Goal: Information Seeking & Learning: Understand process/instructions

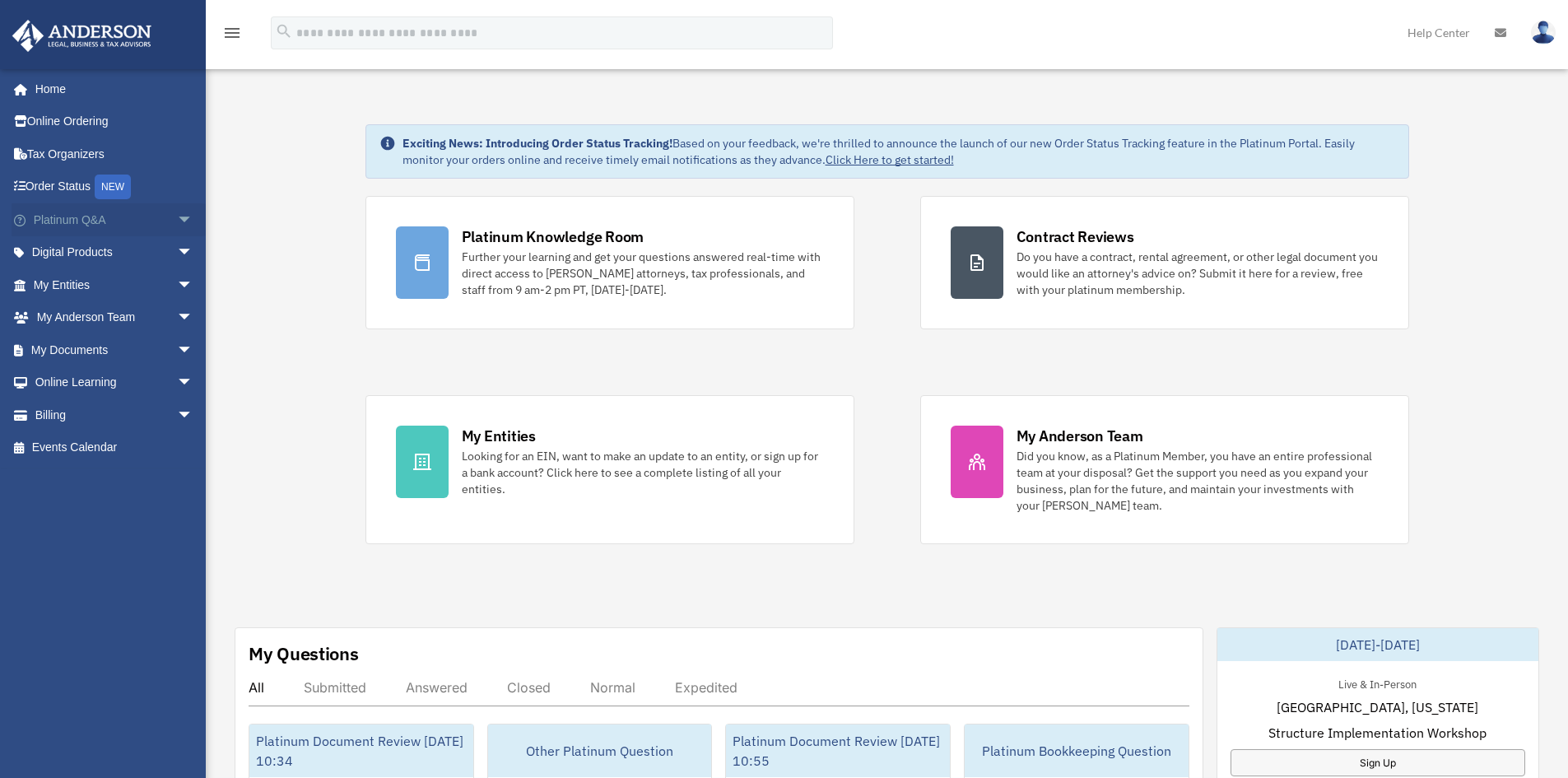
click at [177, 212] on span "arrow_drop_down" at bounding box center [194, 220] width 33 height 33
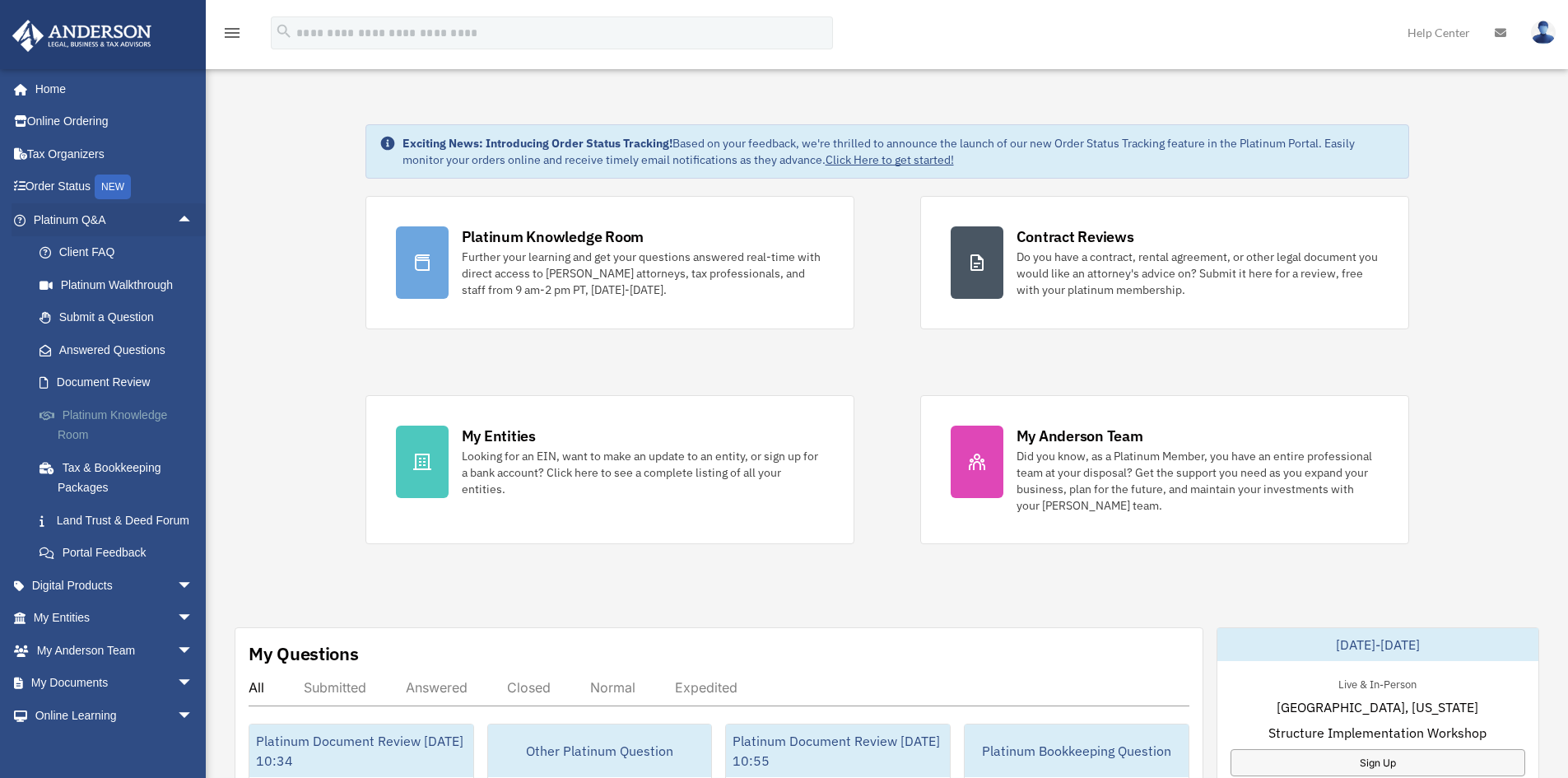
click at [79, 421] on link "Platinum Knowledge Room" at bounding box center [120, 424] width 196 height 53
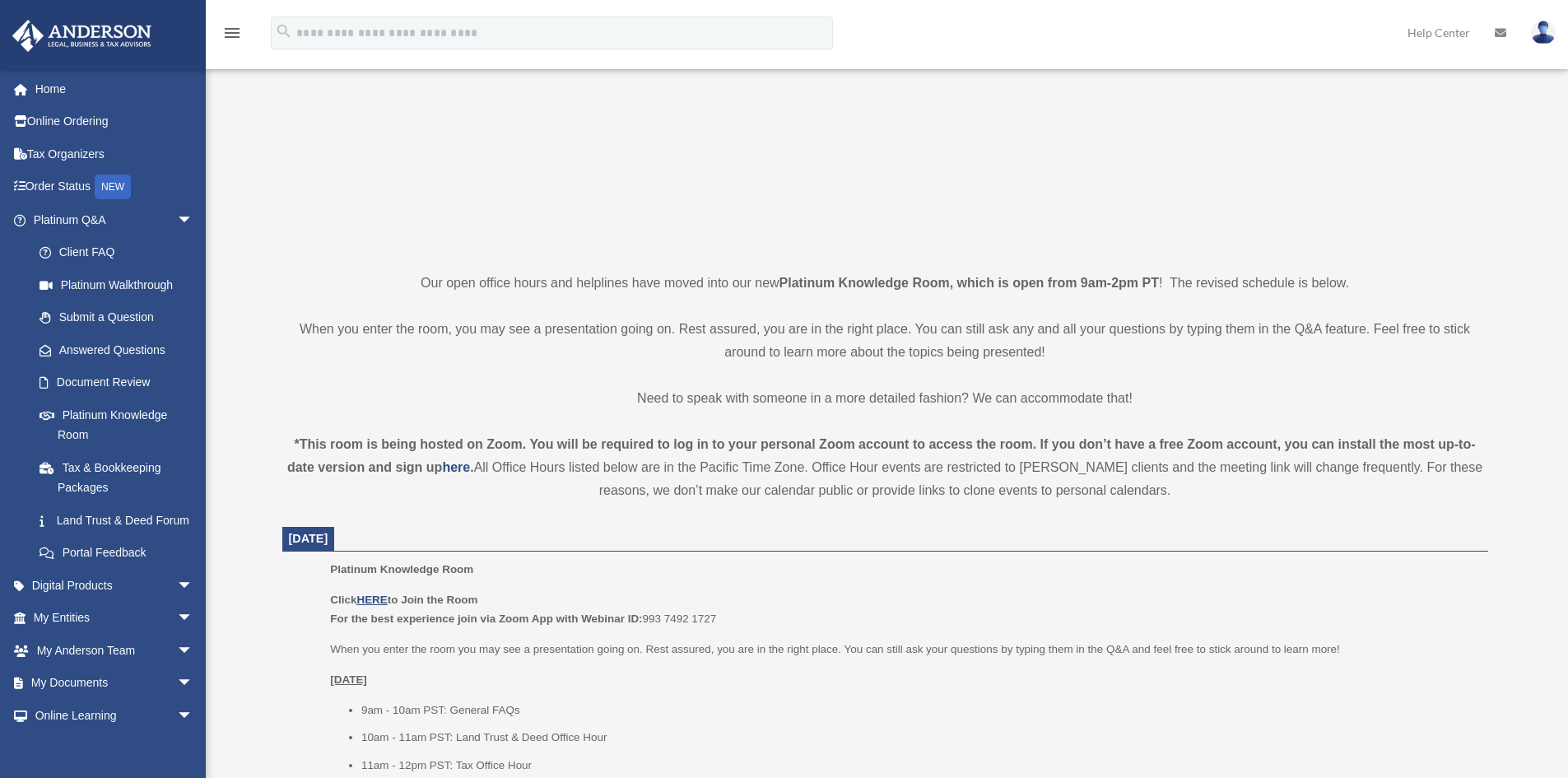
scroll to position [329, 0]
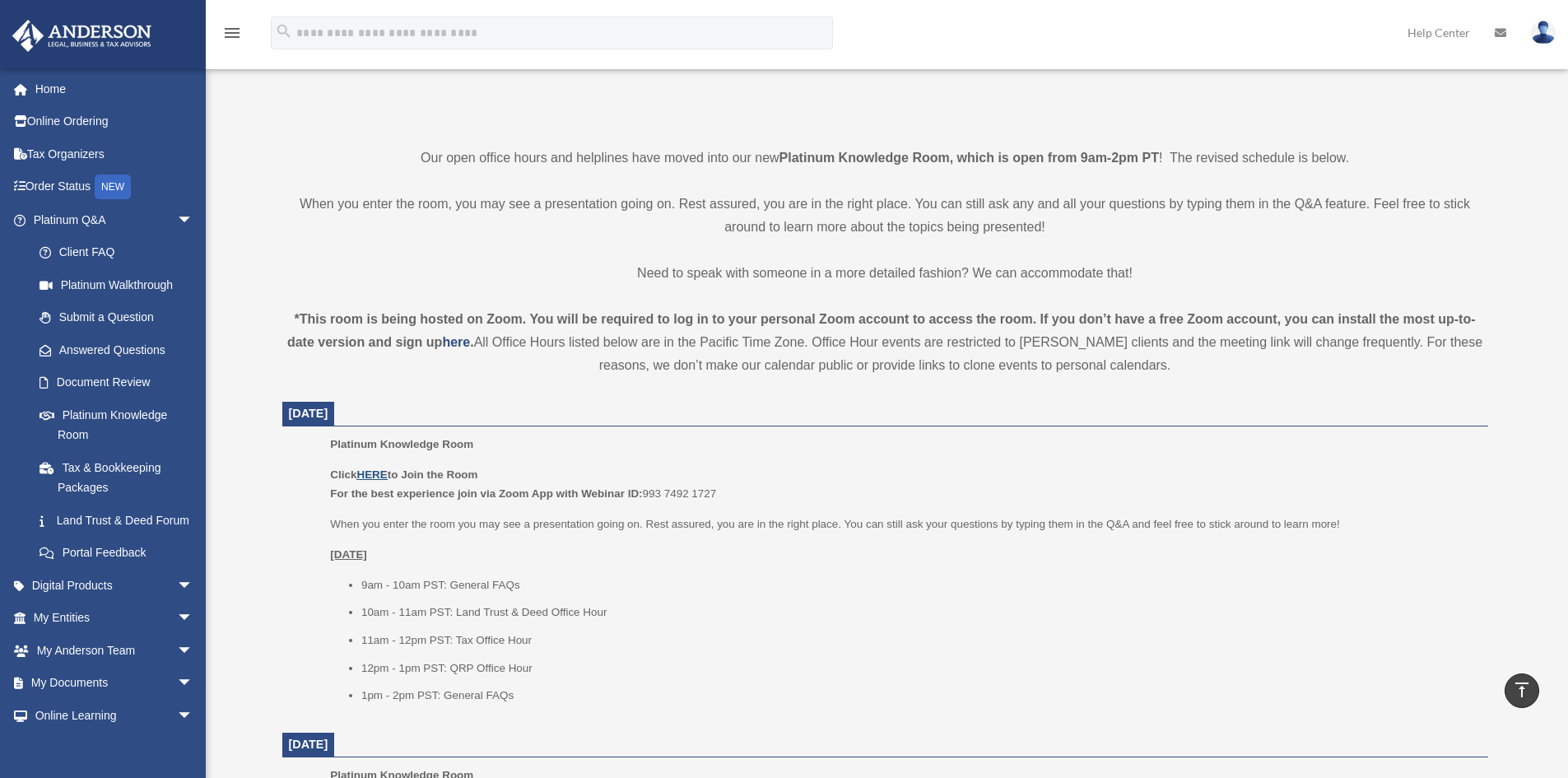
click at [380, 476] on u "HERE" at bounding box center [372, 474] width 31 height 12
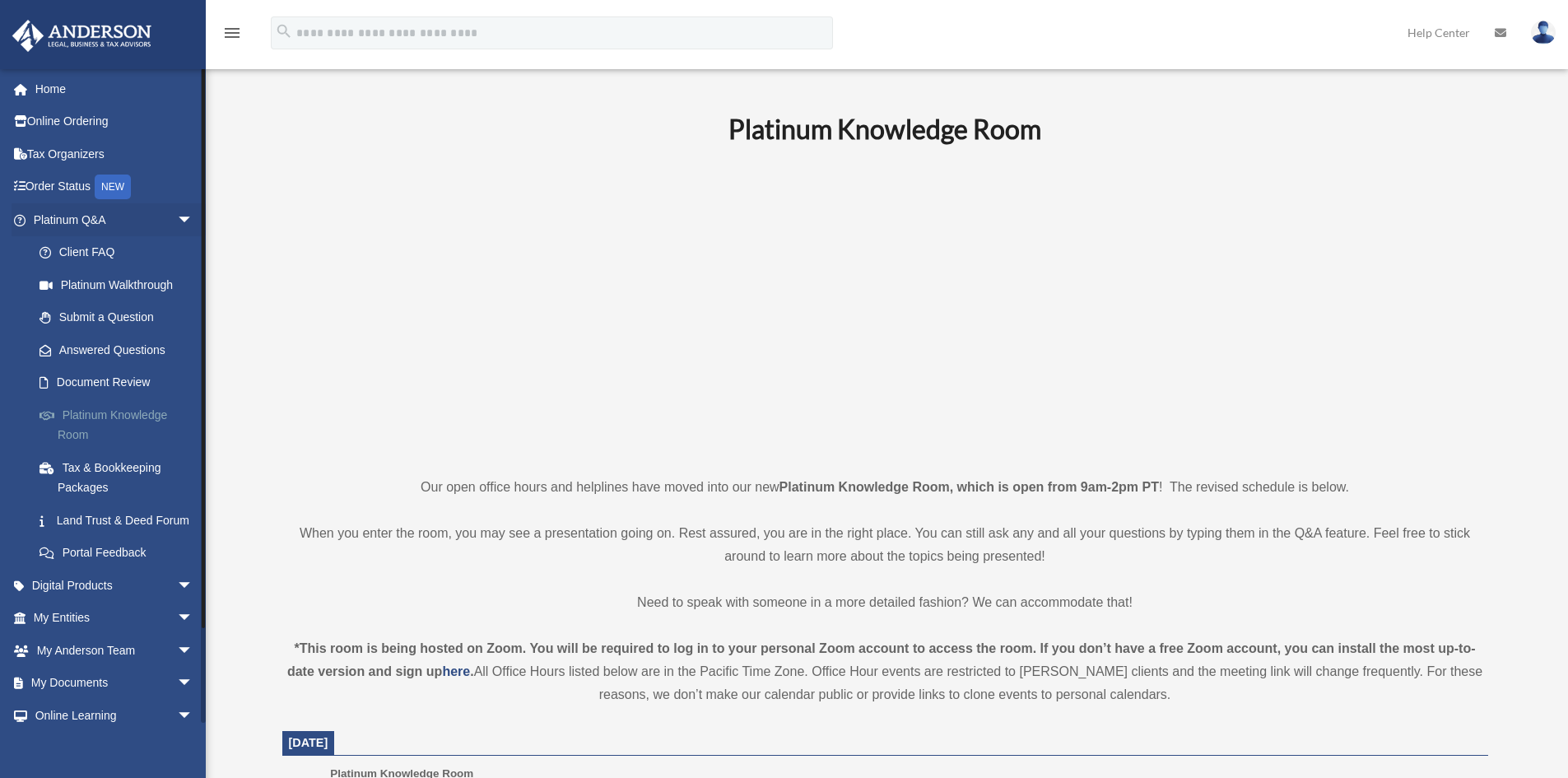
click at [128, 415] on link "Platinum Knowledge Room" at bounding box center [120, 424] width 196 height 53
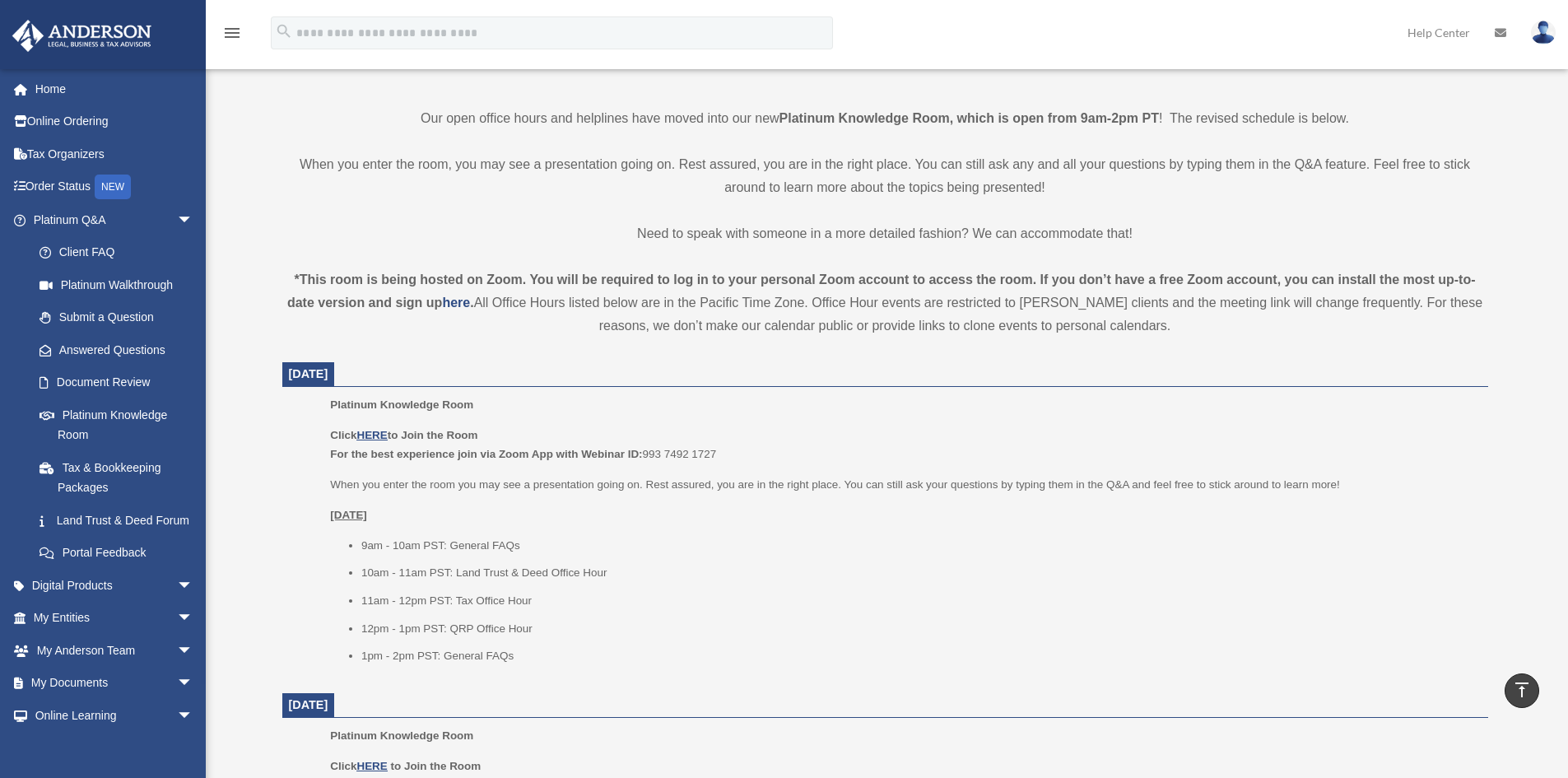
scroll to position [616, 0]
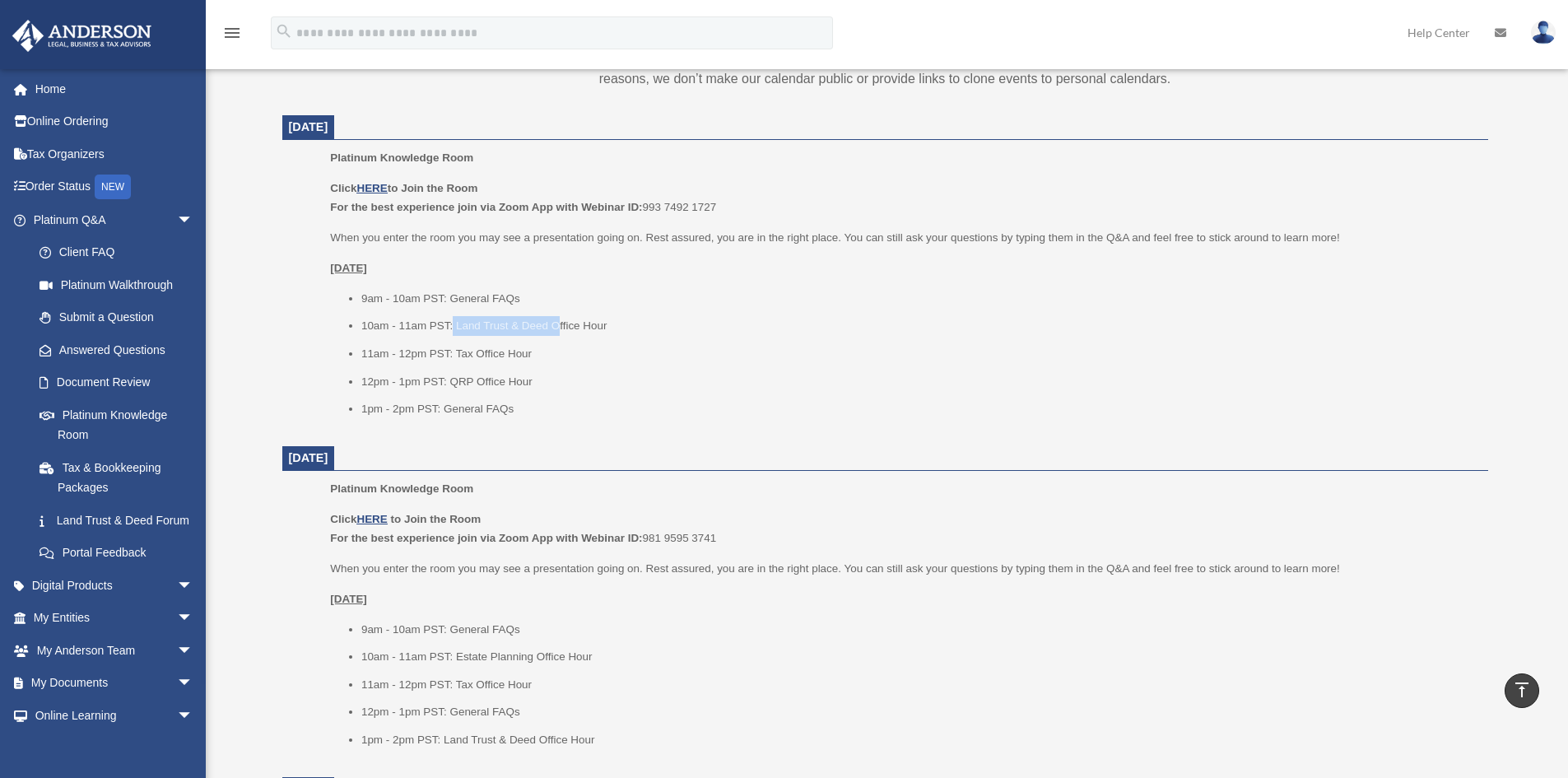
drag, startPoint x: 453, startPoint y: 326, endPoint x: 555, endPoint y: 317, distance: 102.4
click at [555, 317] on li "10am - 11am PST: Land Trust & Deed Office Hour" at bounding box center [919, 325] width 1116 height 19
click at [462, 317] on li "10am - 11am PST: Land Trust & Deed Office Hour" at bounding box center [919, 325] width 1116 height 19
click at [492, 326] on li "10am - 11am PST: Land Trust & Deed Office Hour" at bounding box center [919, 325] width 1116 height 19
drag, startPoint x: 462, startPoint y: 358, endPoint x: 470, endPoint y: 358, distance: 8.0
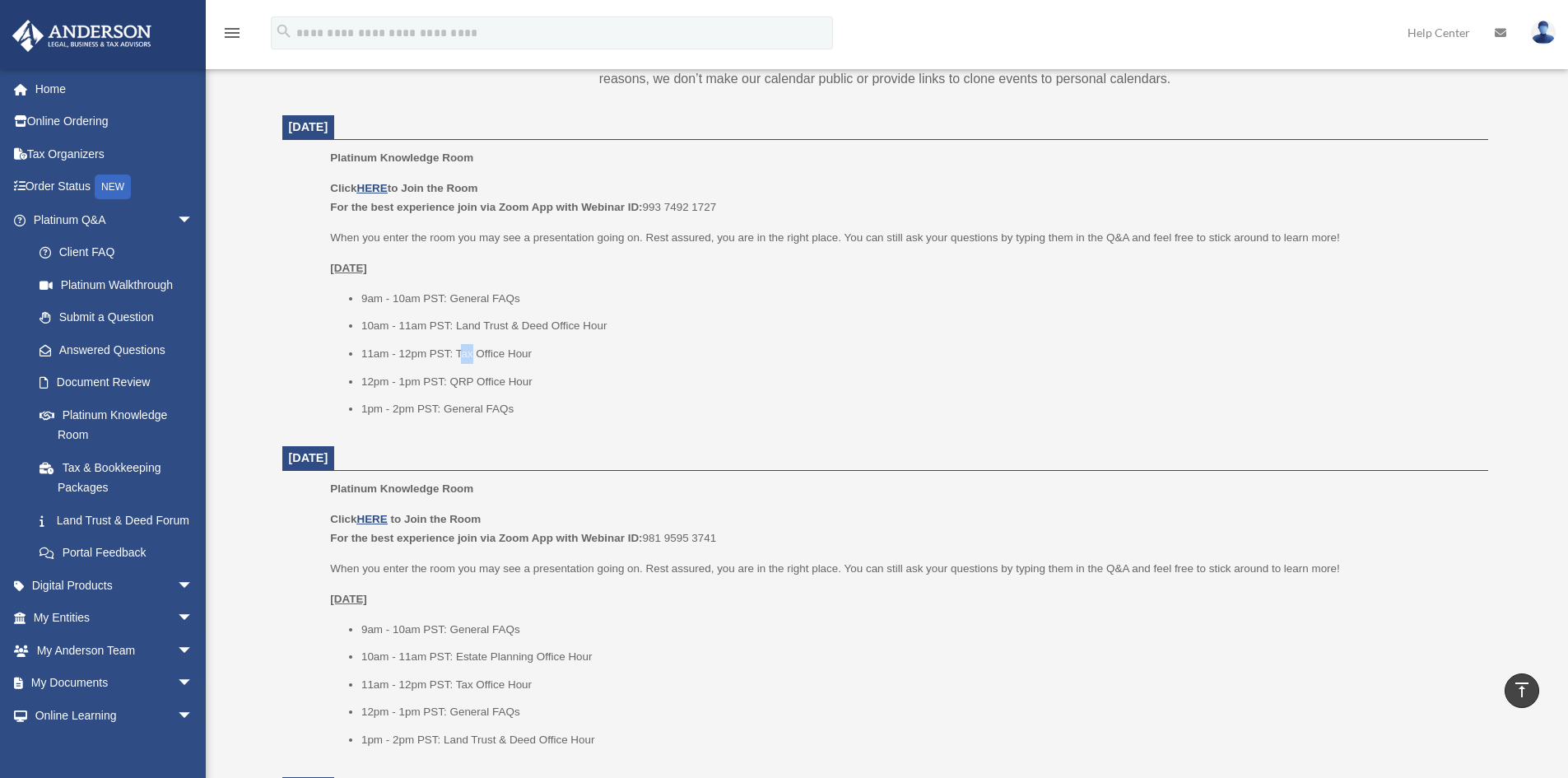
click at [470, 358] on li "11am - 12pm PST: Tax Office Hour" at bounding box center [919, 353] width 1116 height 19
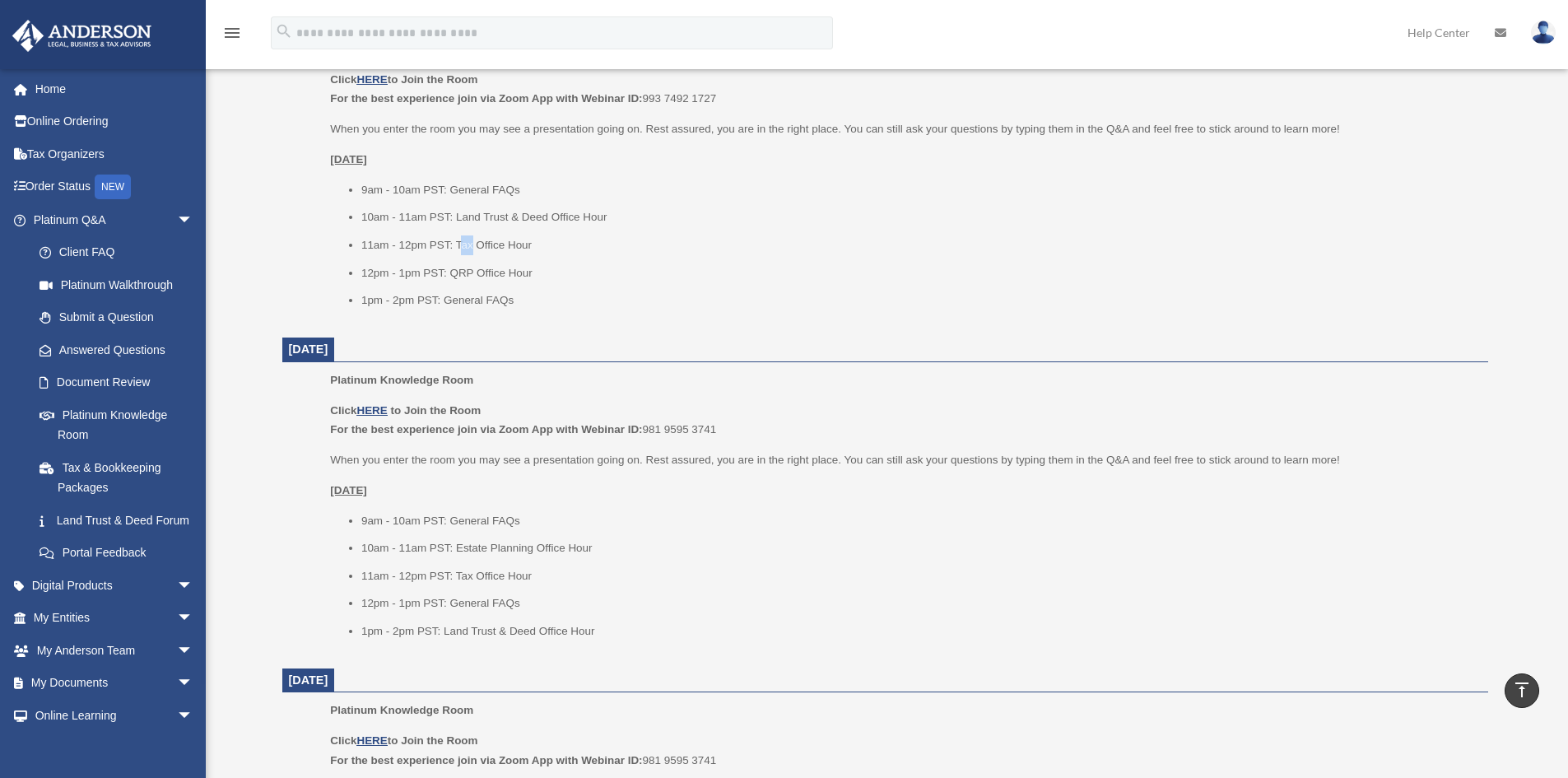
scroll to position [697, 0]
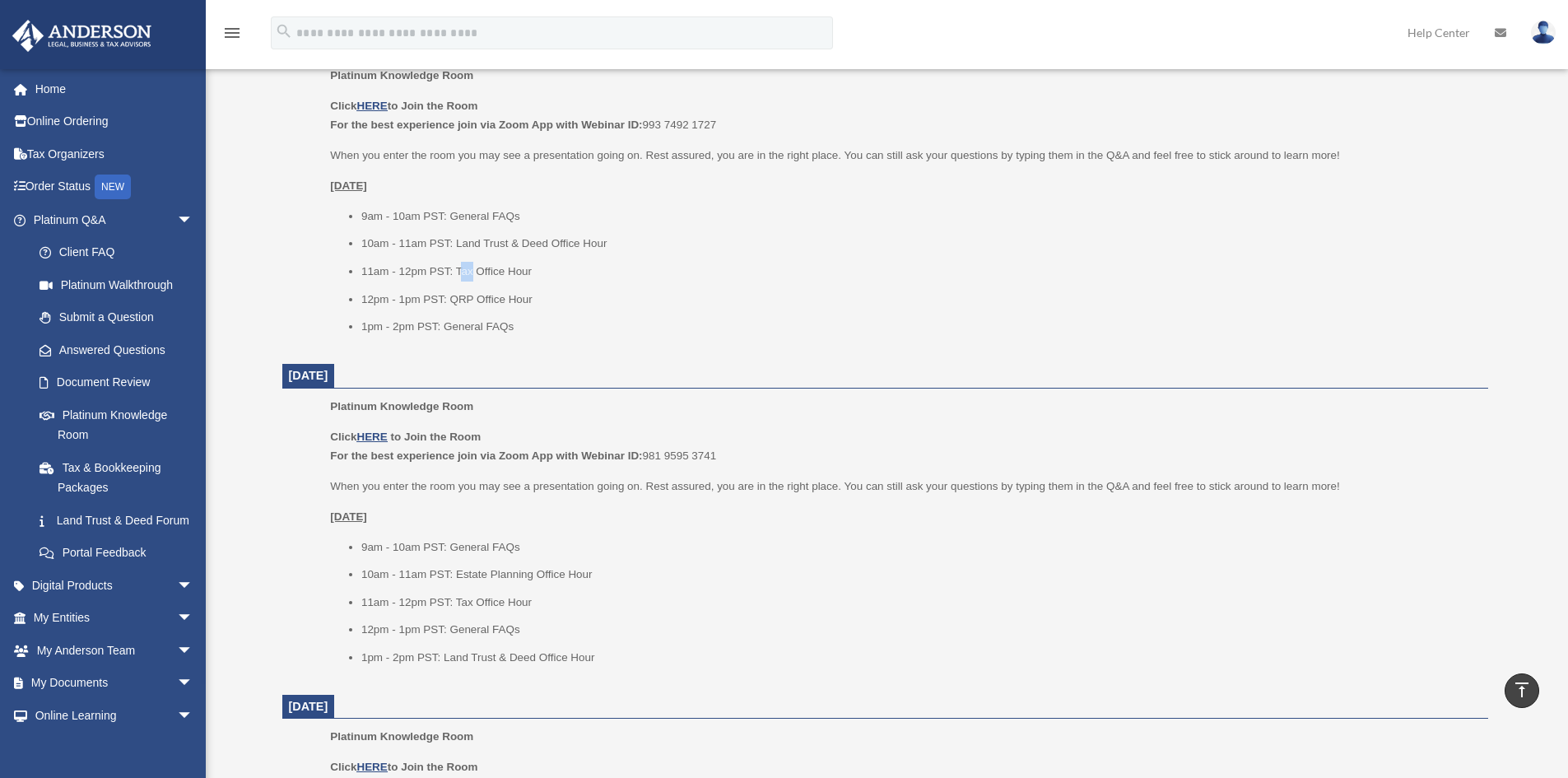
click at [496, 259] on ul "9am - 10am PST: General FAQs 10am - 11am PST: Land Trust & Deed Office Hour 11a…" at bounding box center [903, 271] width 1146 height 130
drag, startPoint x: 452, startPoint y: 272, endPoint x: 475, endPoint y: 266, distance: 23.8
click at [475, 266] on li "11am - 12pm PST: Tax Office Hour" at bounding box center [919, 271] width 1116 height 19
click at [76, 88] on link "Home" at bounding box center [114, 89] width 207 height 33
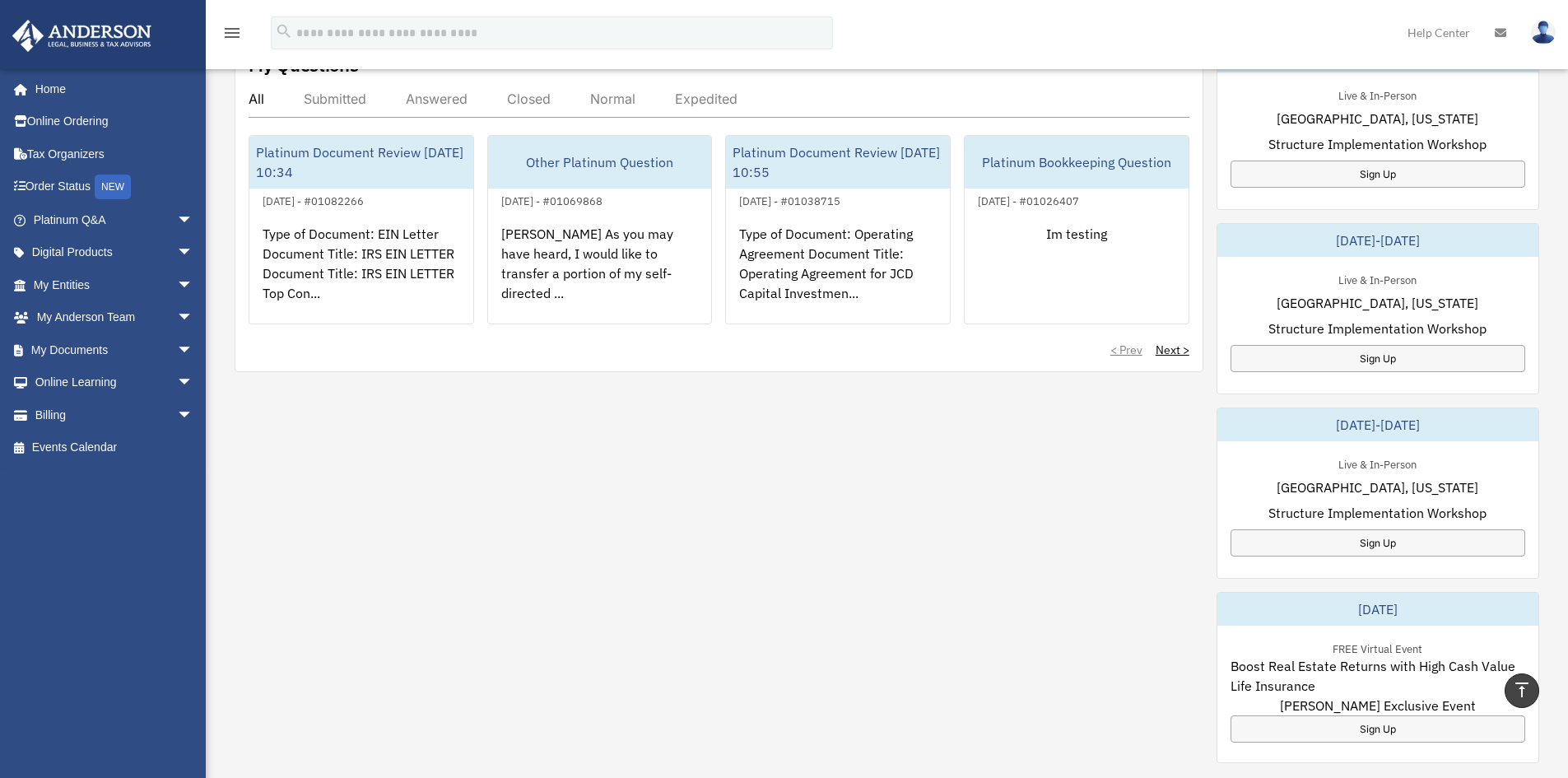
scroll to position [576, 0]
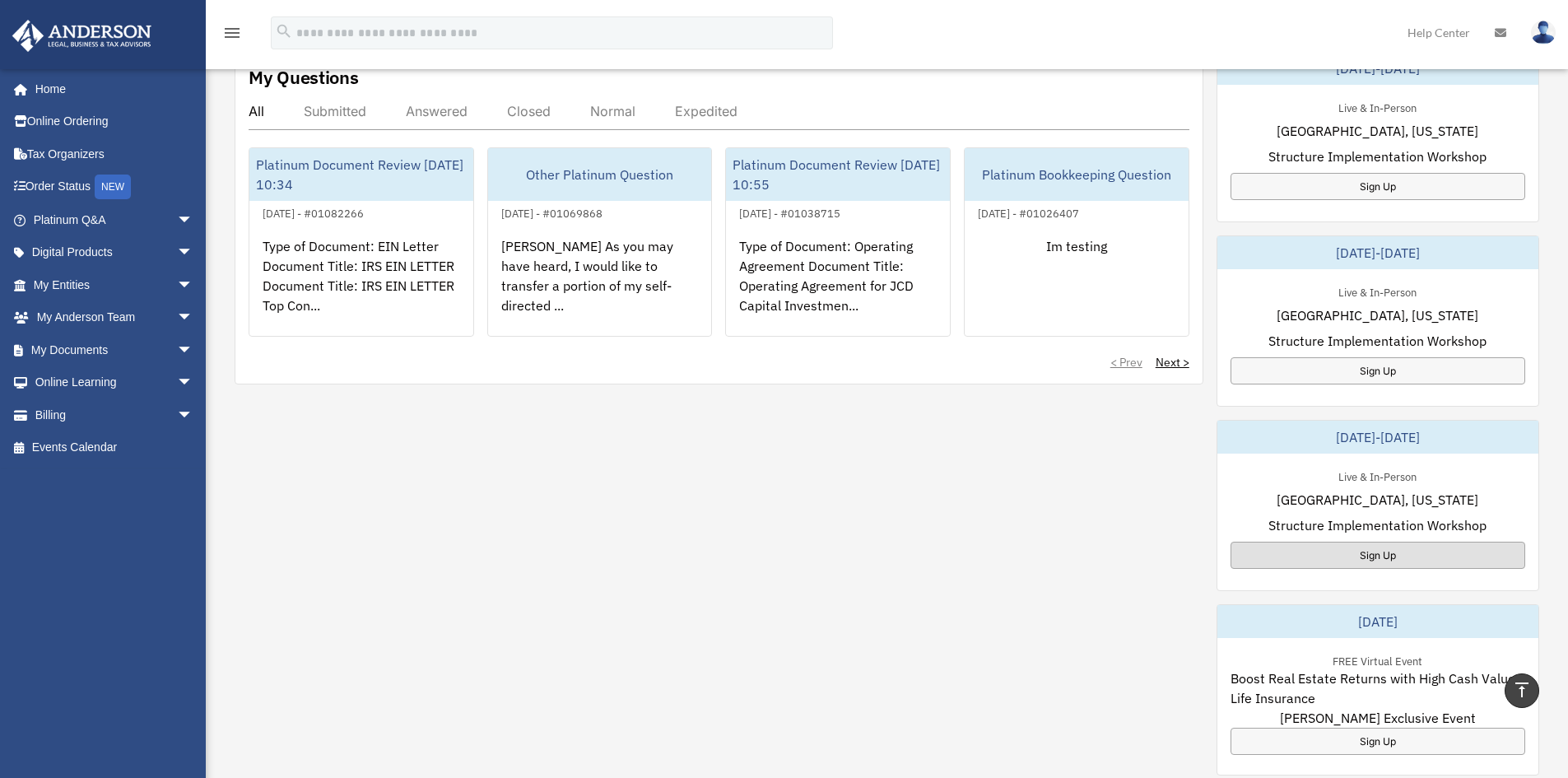
click at [1405, 552] on div "Sign Up" at bounding box center [1378, 555] width 295 height 27
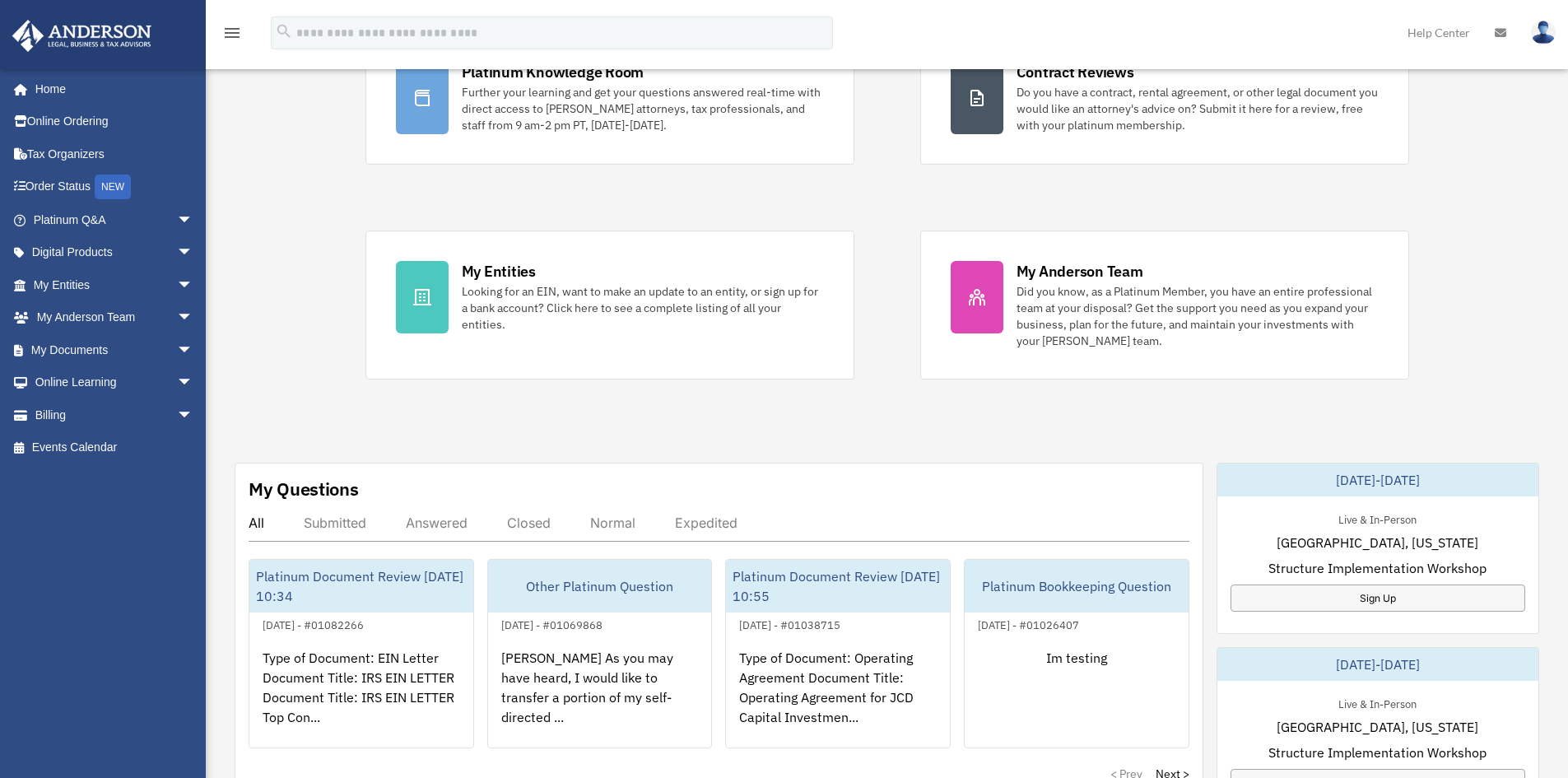
scroll to position [0, 0]
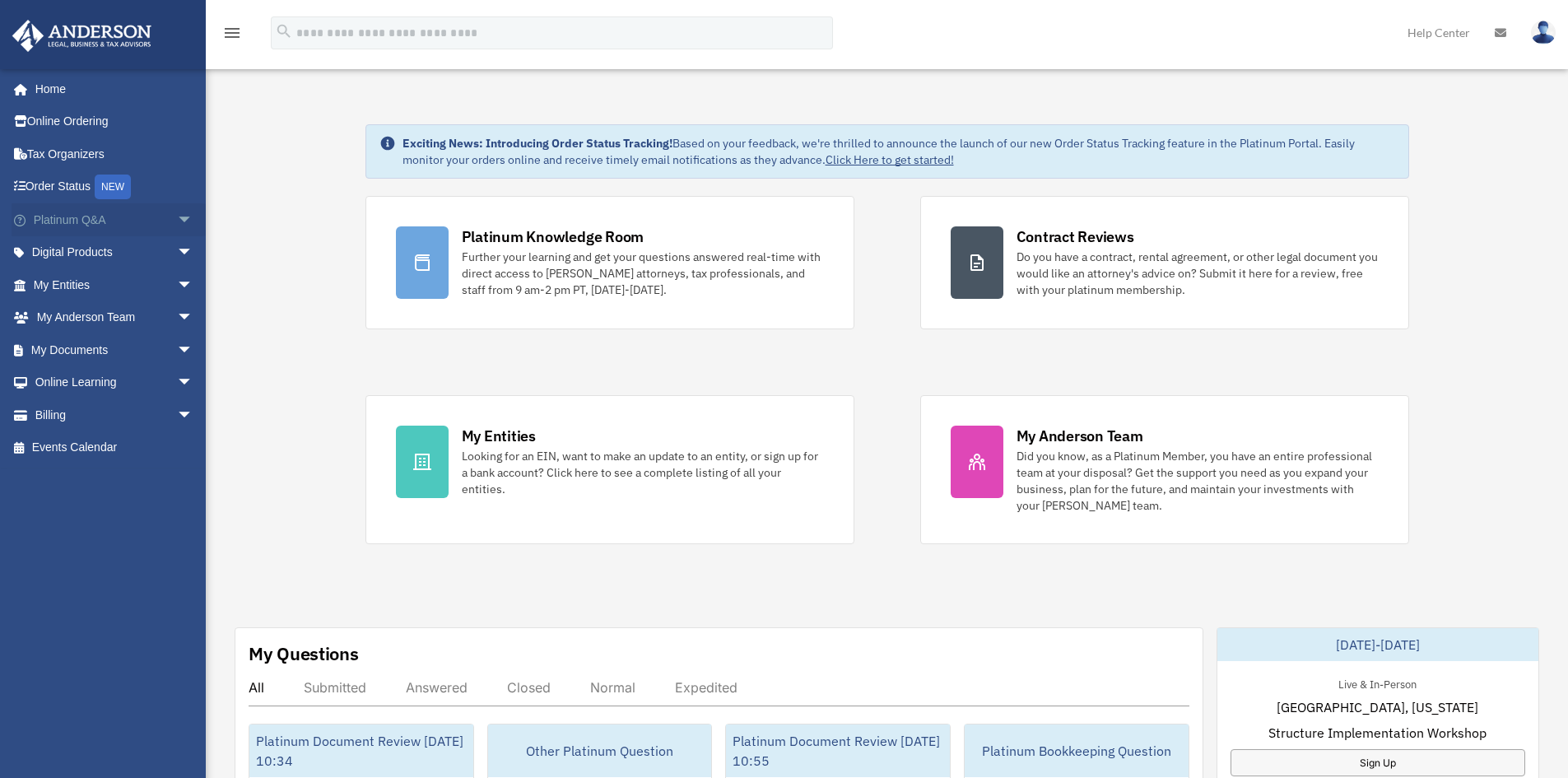
click at [177, 215] on span "arrow_drop_down" at bounding box center [194, 220] width 33 height 33
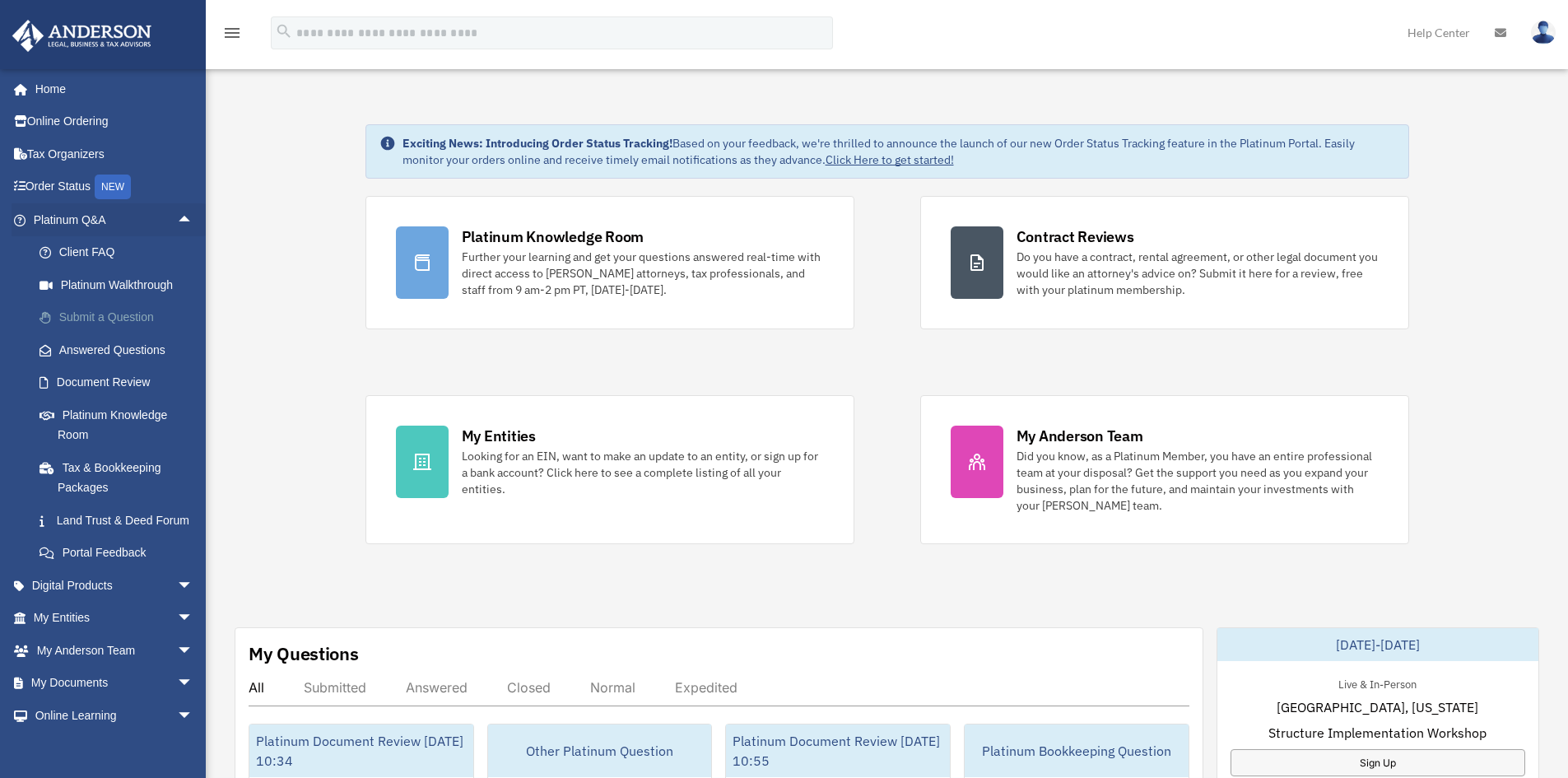
click at [103, 312] on link "Submit a Question" at bounding box center [120, 318] width 196 height 33
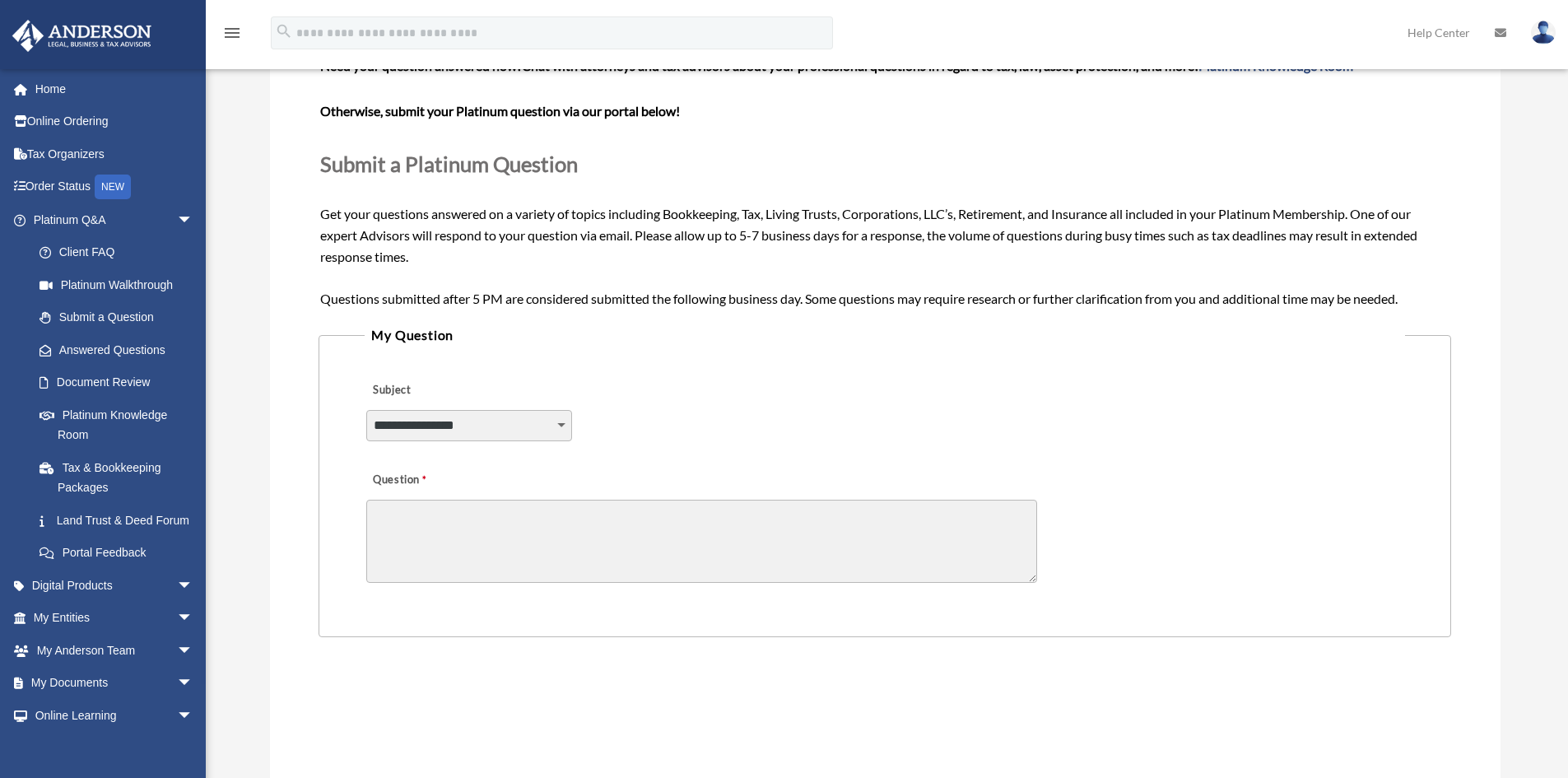
scroll to position [165, 0]
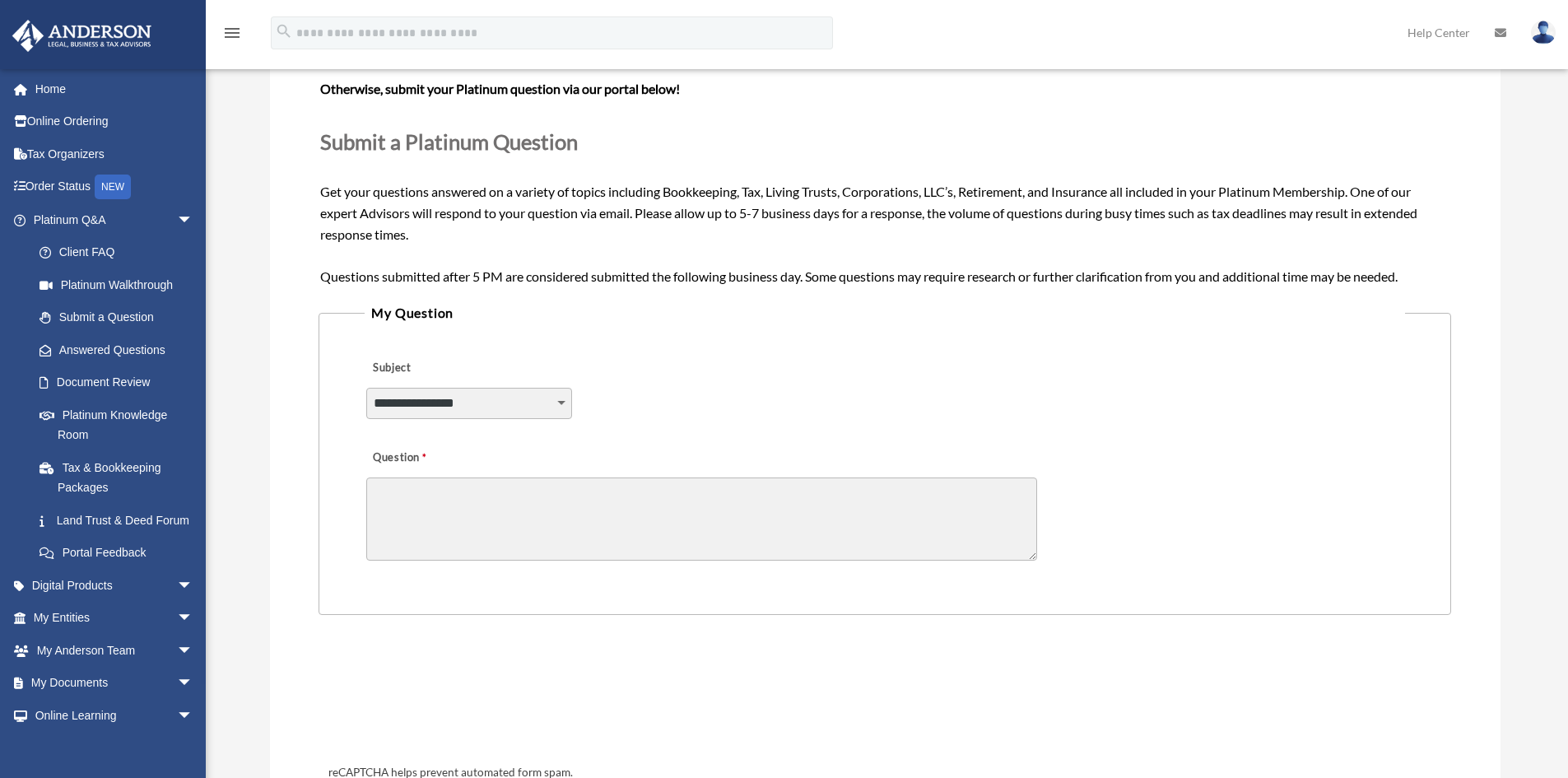
click at [673, 497] on textarea "Question" at bounding box center [702, 519] width 671 height 83
drag, startPoint x: 740, startPoint y: 215, endPoint x: 766, endPoint y: 212, distance: 26.2
click at [765, 212] on span "Need your question answered now? Chat with attorneys and tax advisors about you…" at bounding box center [885, 158] width 1129 height 247
click at [839, 202] on div "Need your question answered now? Chat with attorneys and tax advisors about you…" at bounding box center [885, 160] width 1129 height 254
drag, startPoint x: 769, startPoint y: 210, endPoint x: 742, endPoint y: 211, distance: 27.0
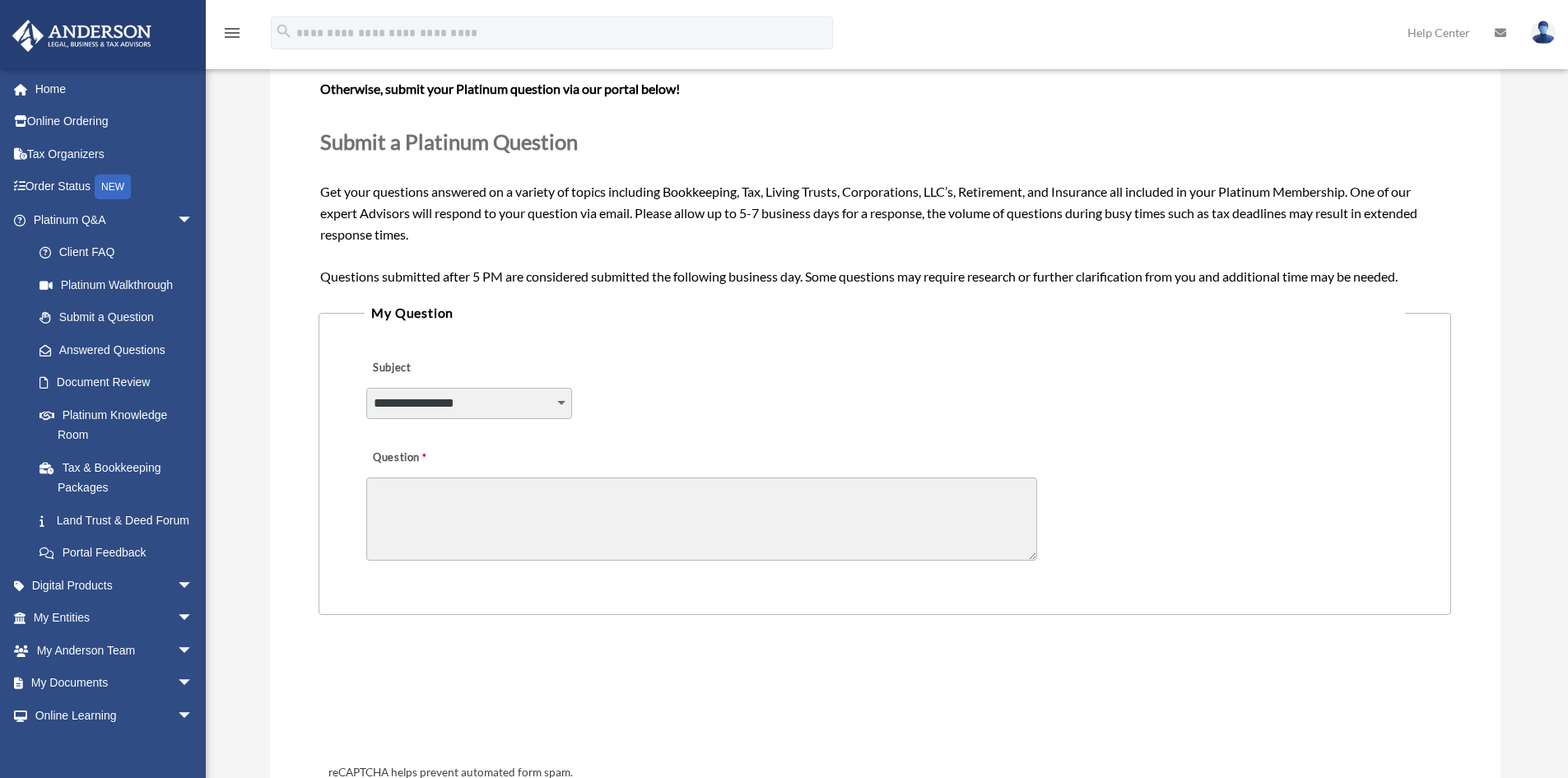
click at [767, 210] on span "Need your question answered now? Chat with attorneys and tax advisors about you…" at bounding box center [885, 158] width 1129 height 247
click at [103, 378] on link "Document Review" at bounding box center [120, 383] width 196 height 33
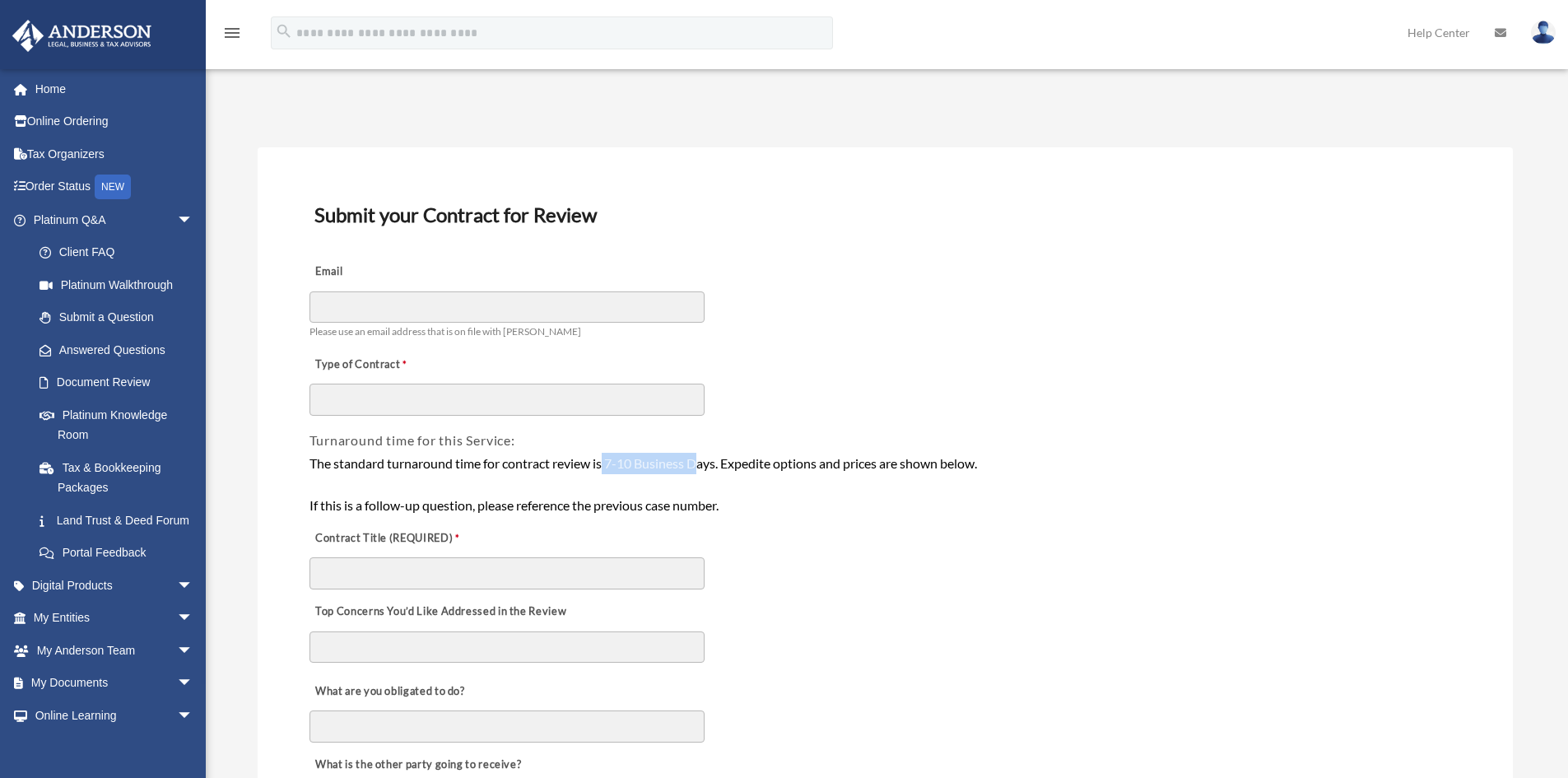
drag, startPoint x: 606, startPoint y: 465, endPoint x: 704, endPoint y: 465, distance: 98.0
click at [704, 465] on div "The standard turnaround time for contract review is 7-10 Business Days. Expedit…" at bounding box center [885, 484] width 1152 height 63
drag, startPoint x: 321, startPoint y: 438, endPoint x: 470, endPoint y: 432, distance: 149.1
click at [470, 432] on span "Turnaround time for this Service:" at bounding box center [412, 439] width 206 height 16
drag, startPoint x: 483, startPoint y: 438, endPoint x: 373, endPoint y: 441, distance: 110.0
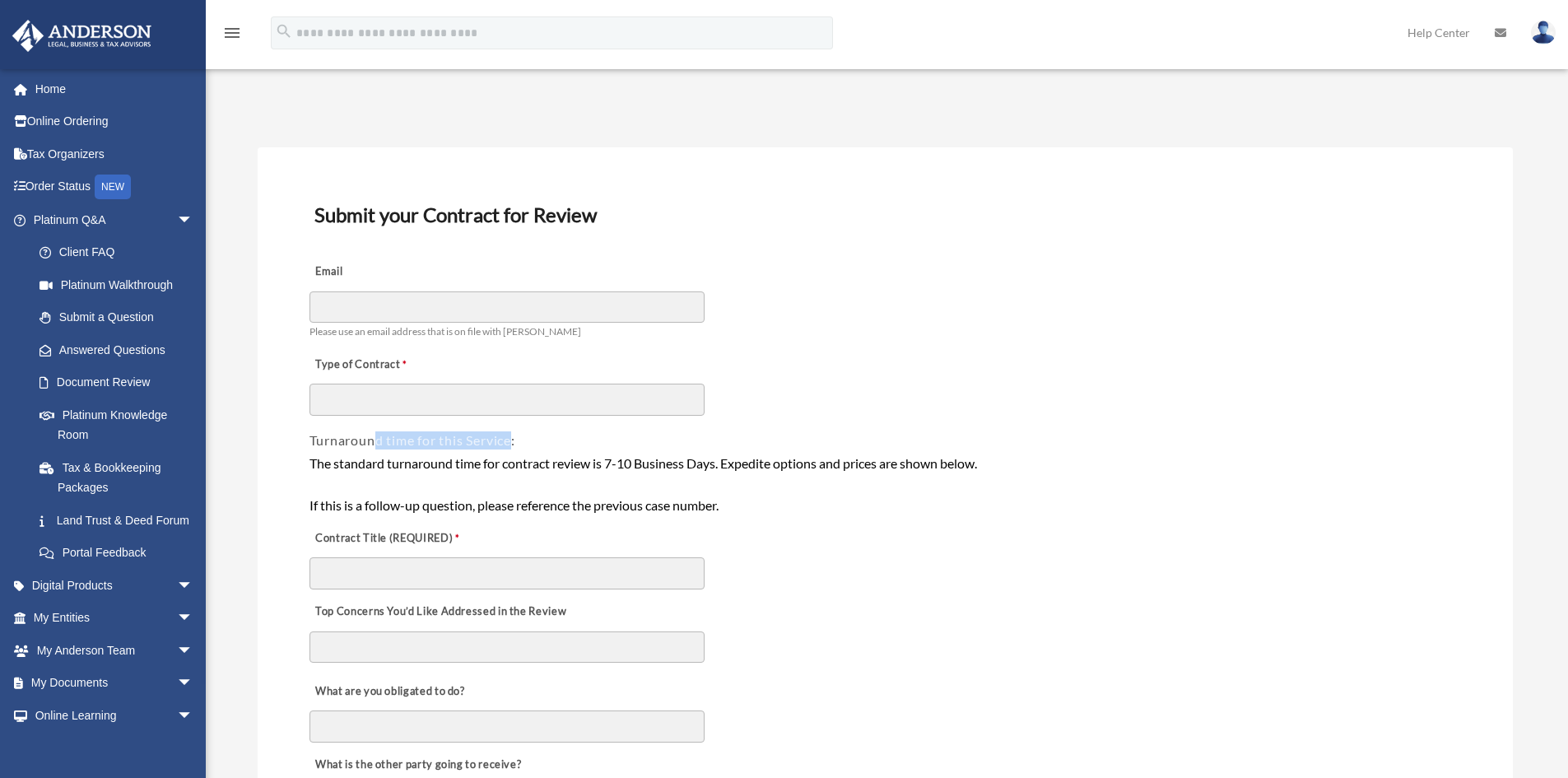
click at [373, 441] on span "Turnaround time for this Service:" at bounding box center [412, 439] width 206 height 16
click at [184, 216] on span "arrow_drop_down" at bounding box center [194, 220] width 33 height 33
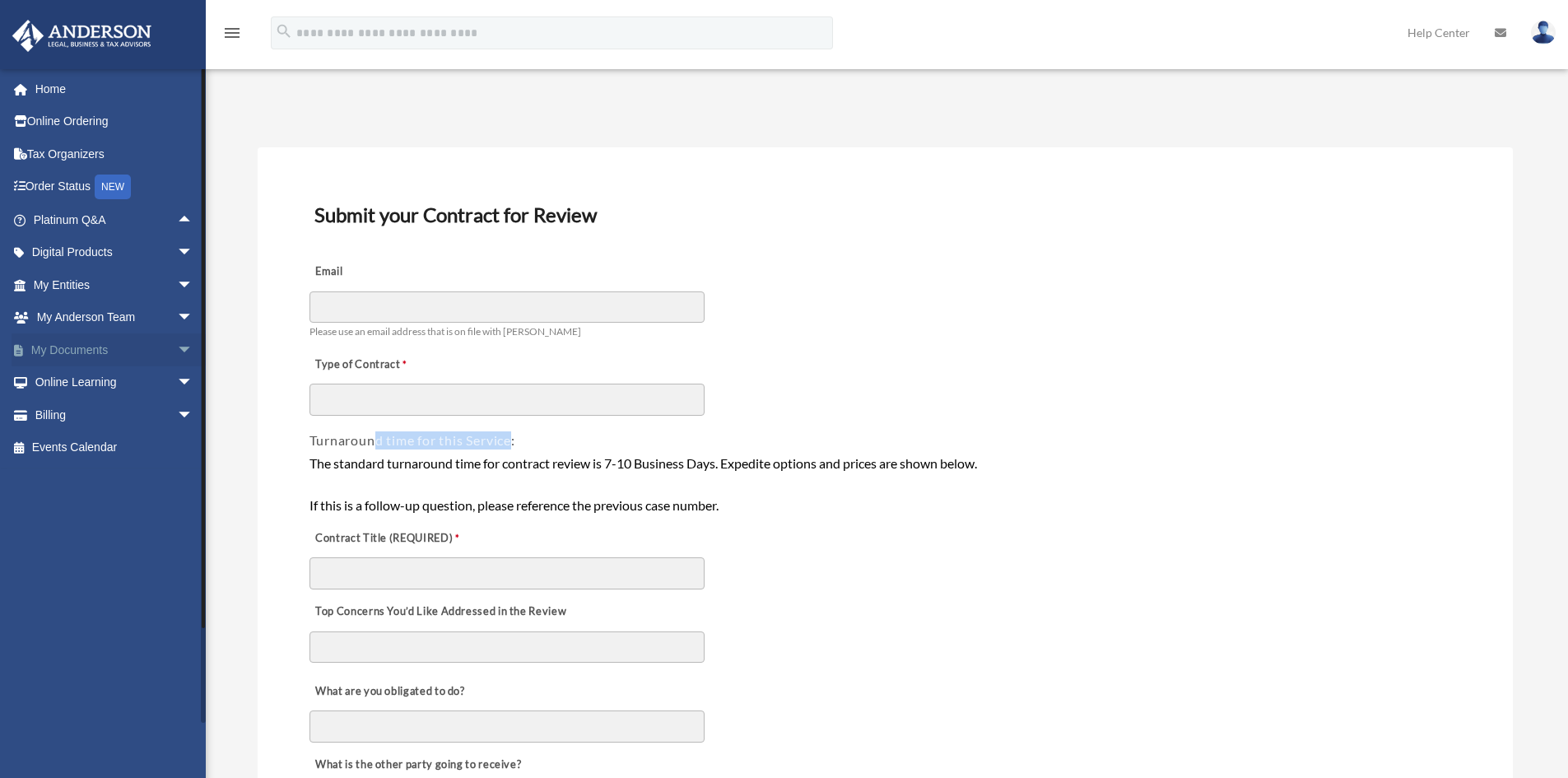
click at [177, 350] on span "arrow_drop_down" at bounding box center [194, 350] width 33 height 33
click at [65, 382] on link "Box" at bounding box center [120, 383] width 196 height 33
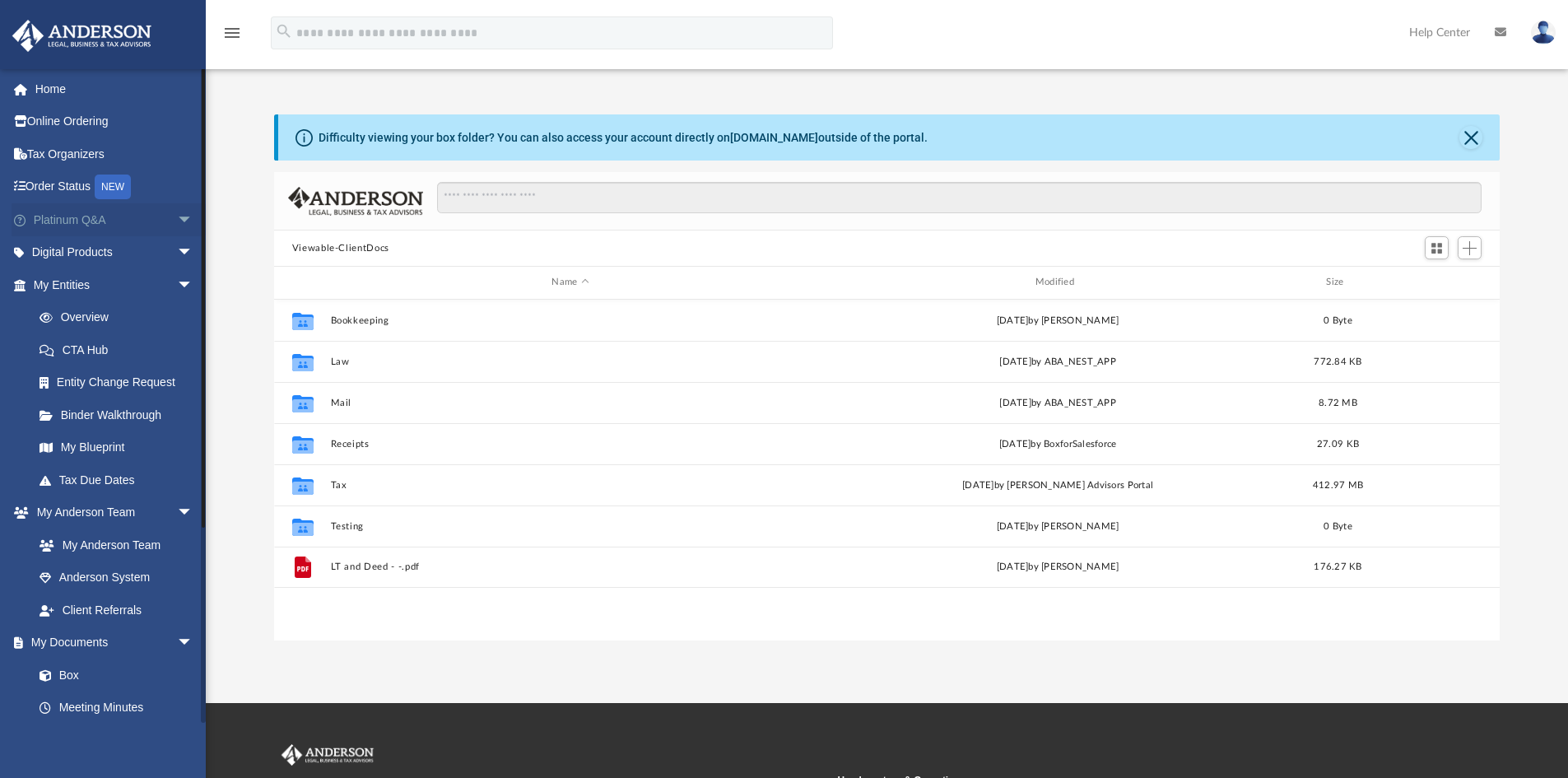
click at [179, 219] on span "arrow_drop_down" at bounding box center [194, 220] width 33 height 33
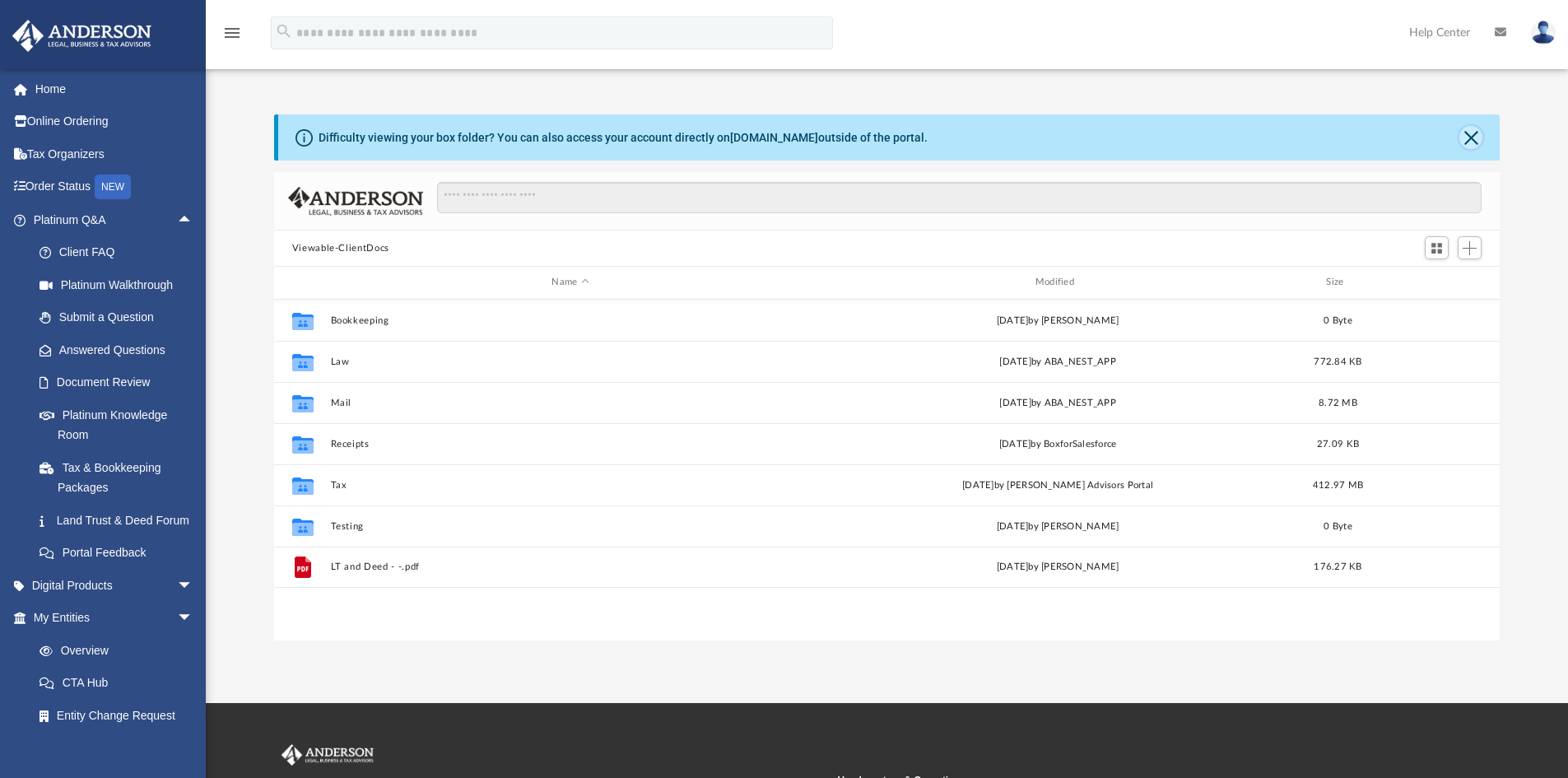
click at [1472, 129] on button "Close" at bounding box center [1471, 137] width 23 height 23
